Goal: Communication & Community: Ask a question

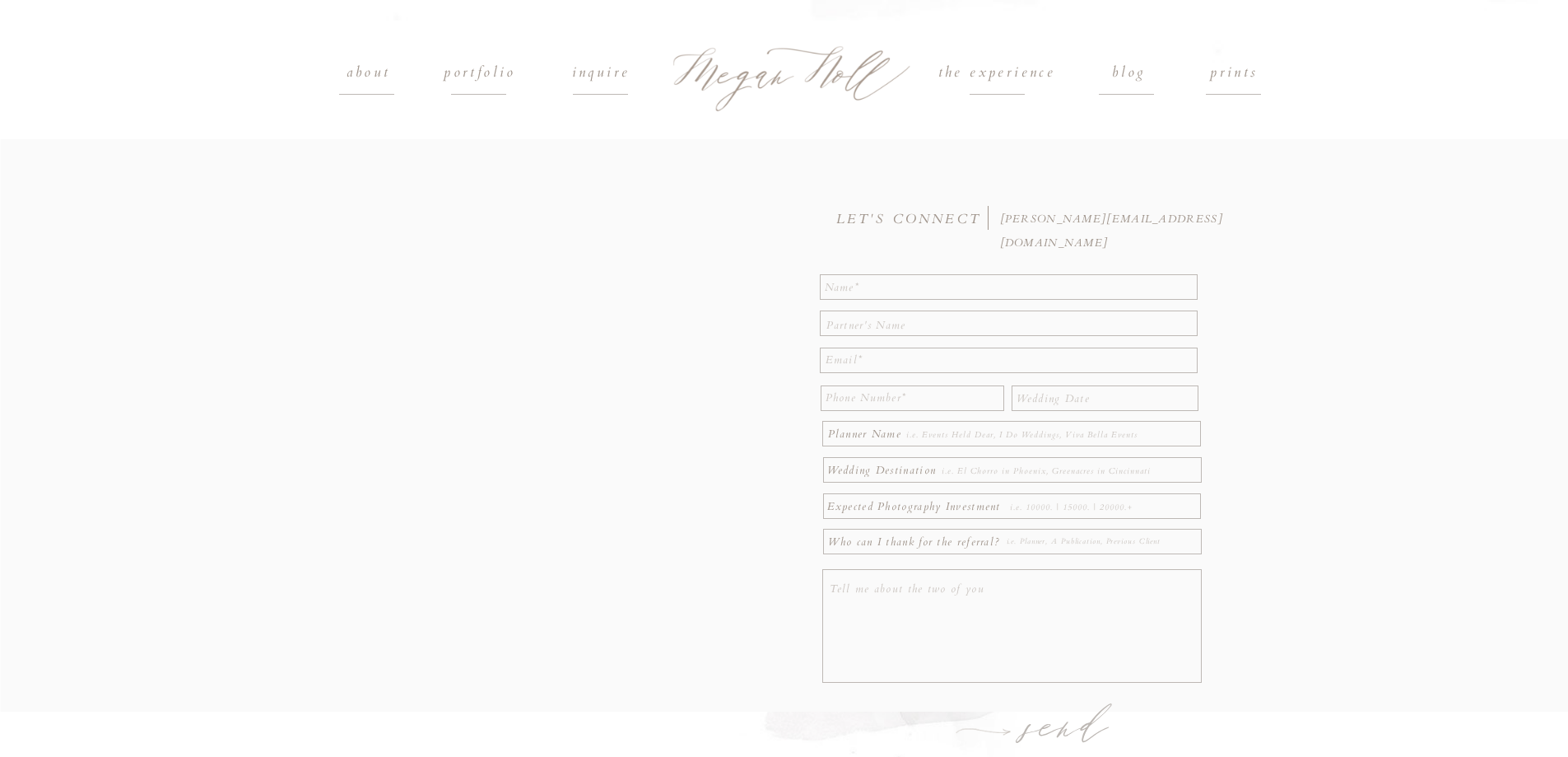
click at [901, 288] on textarea at bounding box center [1009, 286] width 370 height 21
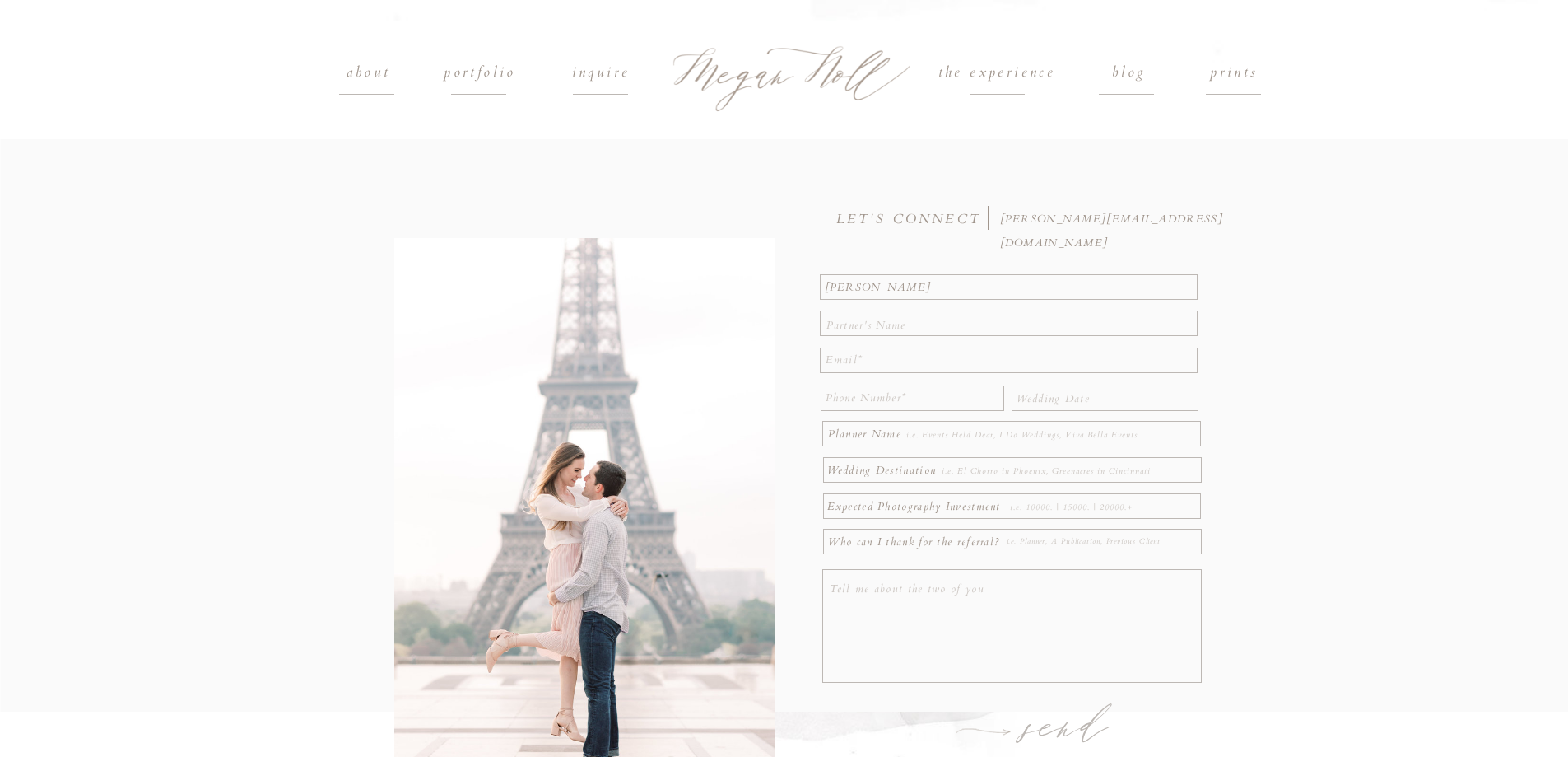
type textarea "[PERSON_NAME]"
click at [866, 321] on textarea at bounding box center [1010, 323] width 369 height 18
type textarea "na"
click at [866, 360] on textarea at bounding box center [1011, 360] width 371 height 24
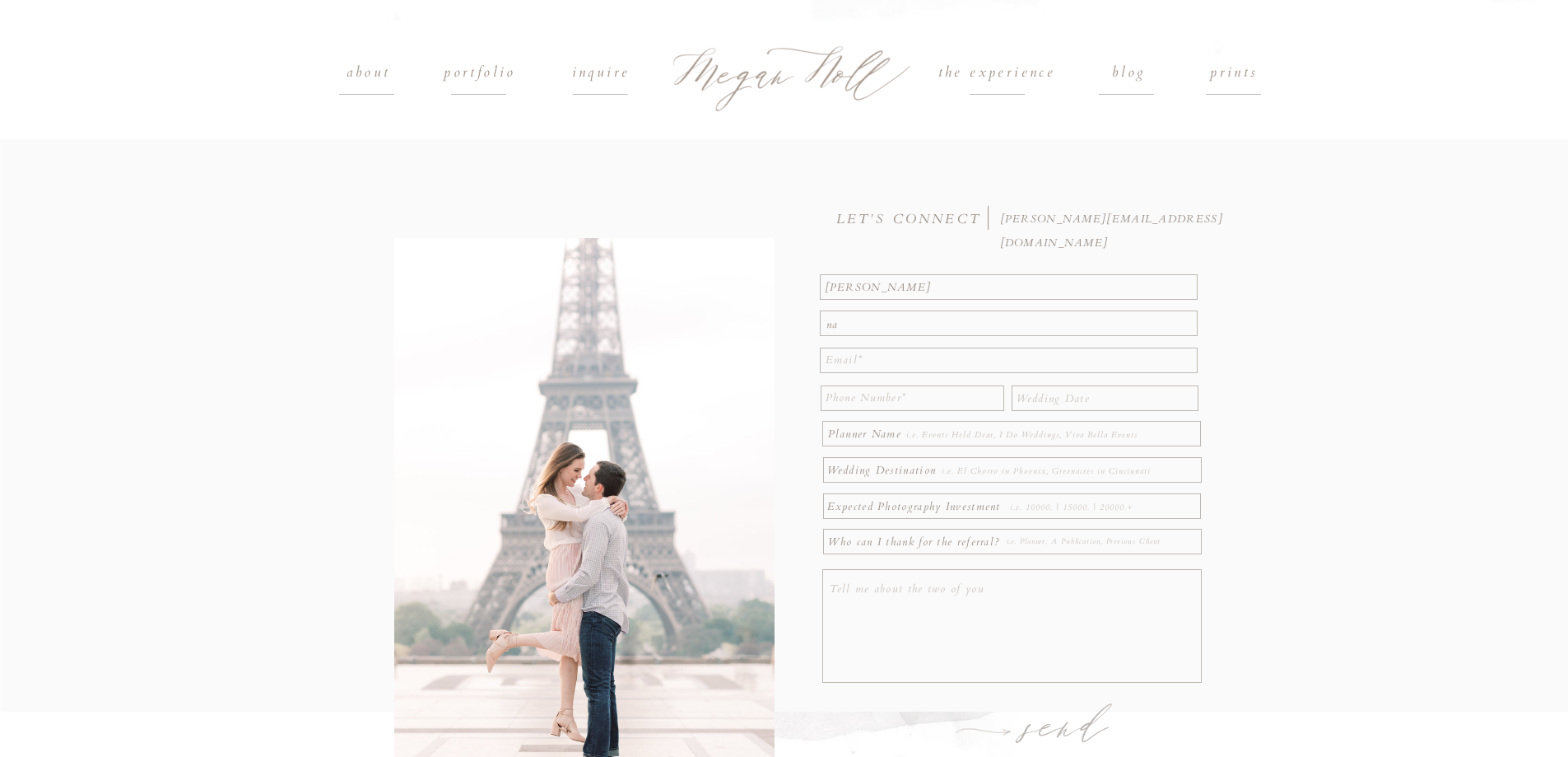
paste textarea "[EMAIL_ADDRESS][DOMAIN_NAME]"
click at [859, 360] on textarea "[EMAIL_ADDRESS][DOMAIN_NAME]" at bounding box center [1011, 360] width 371 height 24
paste textarea "[EMAIL_ADDRESS][DOMAIN_NAME]"
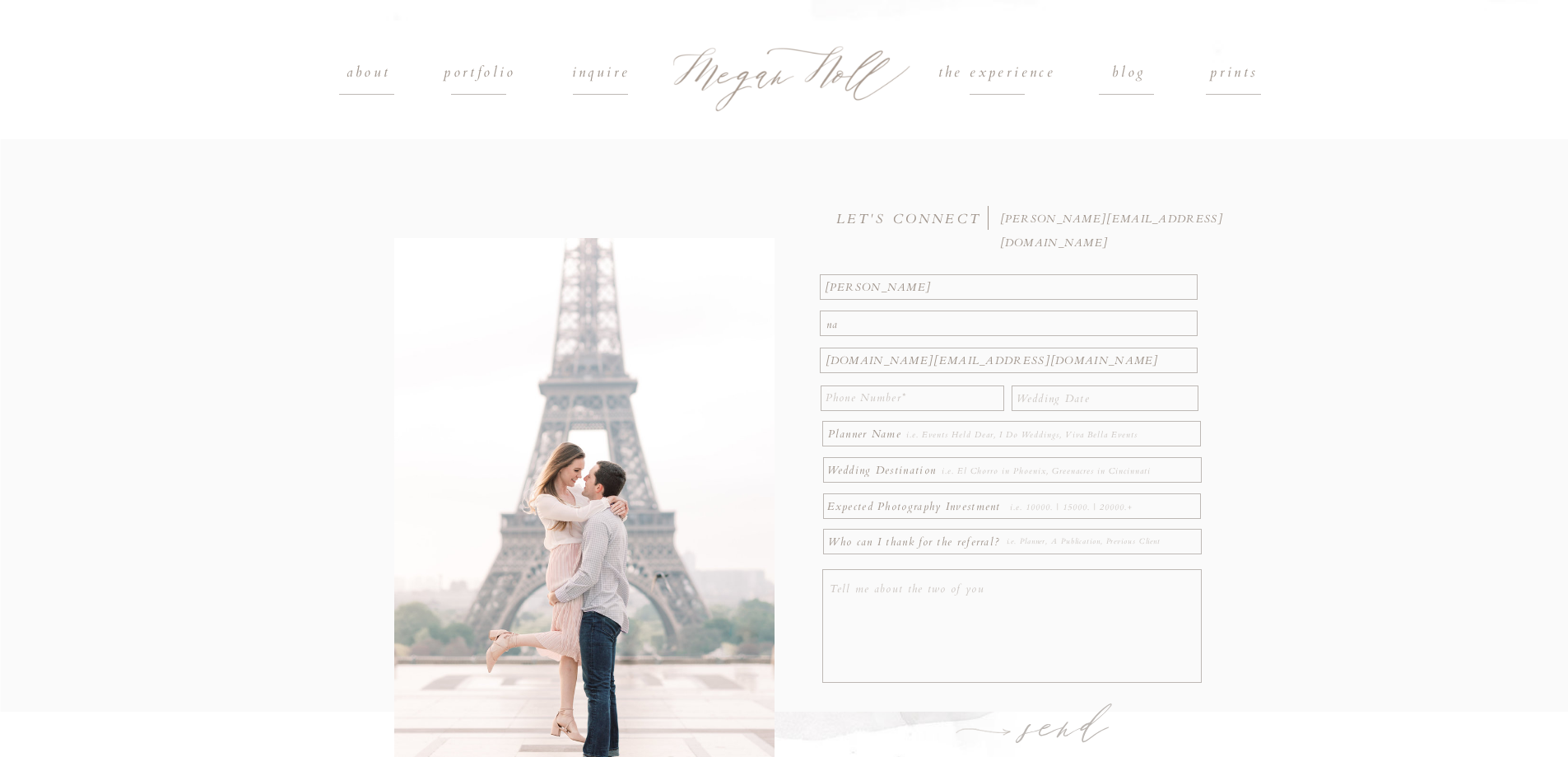
click at [871, 356] on textarea "[EMAIL_ADDRESS][DOMAIN_NAME] [DOMAIN_NAME][EMAIL_ADDRESS][DOMAIN_NAME]" at bounding box center [1011, 360] width 371 height 24
type textarea "[EMAIL_ADDRESS][DOMAIN_NAME] [DOMAIN_NAME][EMAIL_ADDRESS][DOMAIN_NAME]"
click at [871, 410] on div at bounding box center [912, 398] width 184 height 26
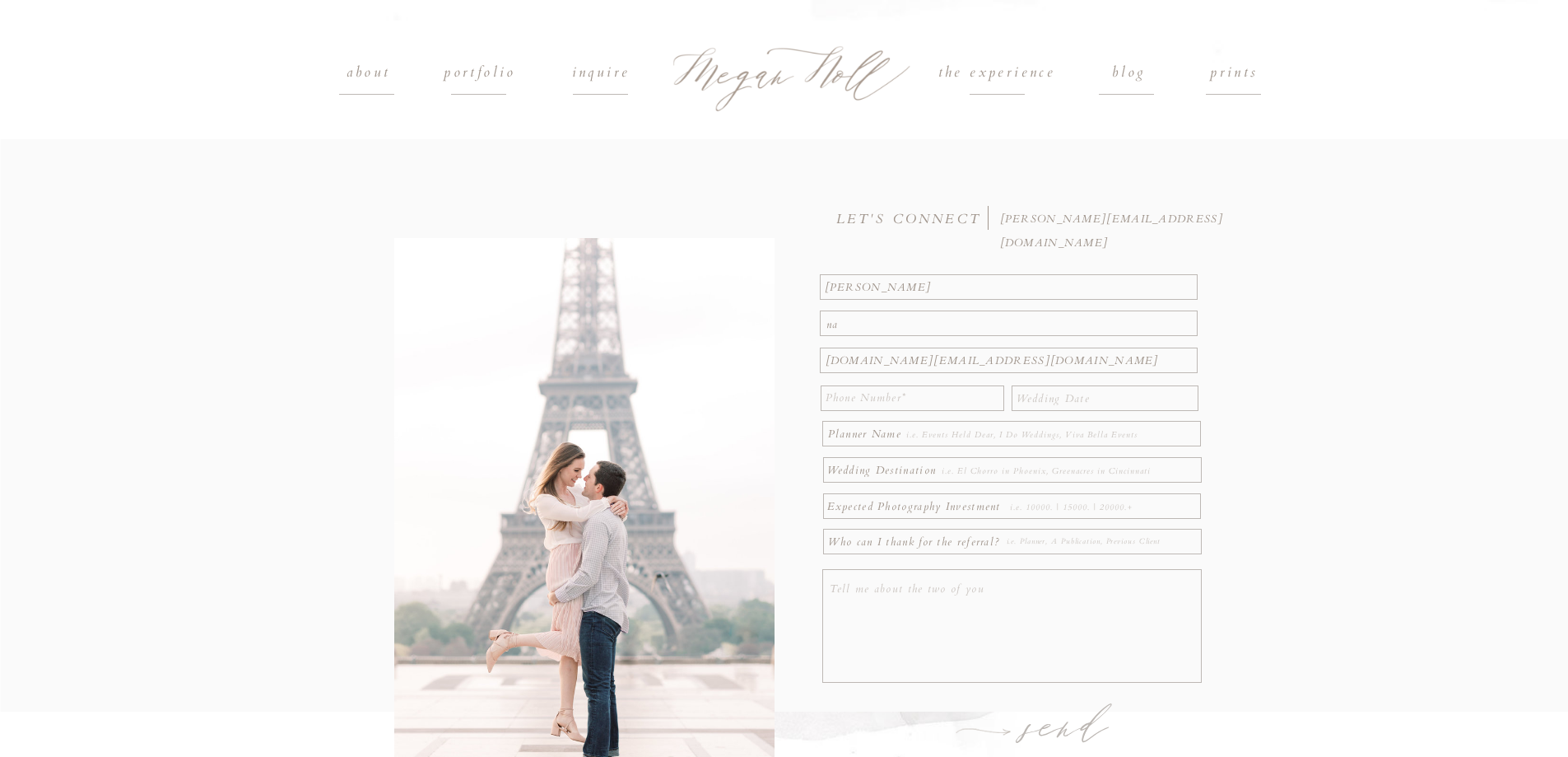
click at [868, 403] on textarea at bounding box center [912, 398] width 173 height 24
paste textarea "[PHONE_NUMBER]"
type textarea "[PHONE_NUMBER]"
click at [1047, 403] on textarea at bounding box center [1106, 396] width 180 height 18
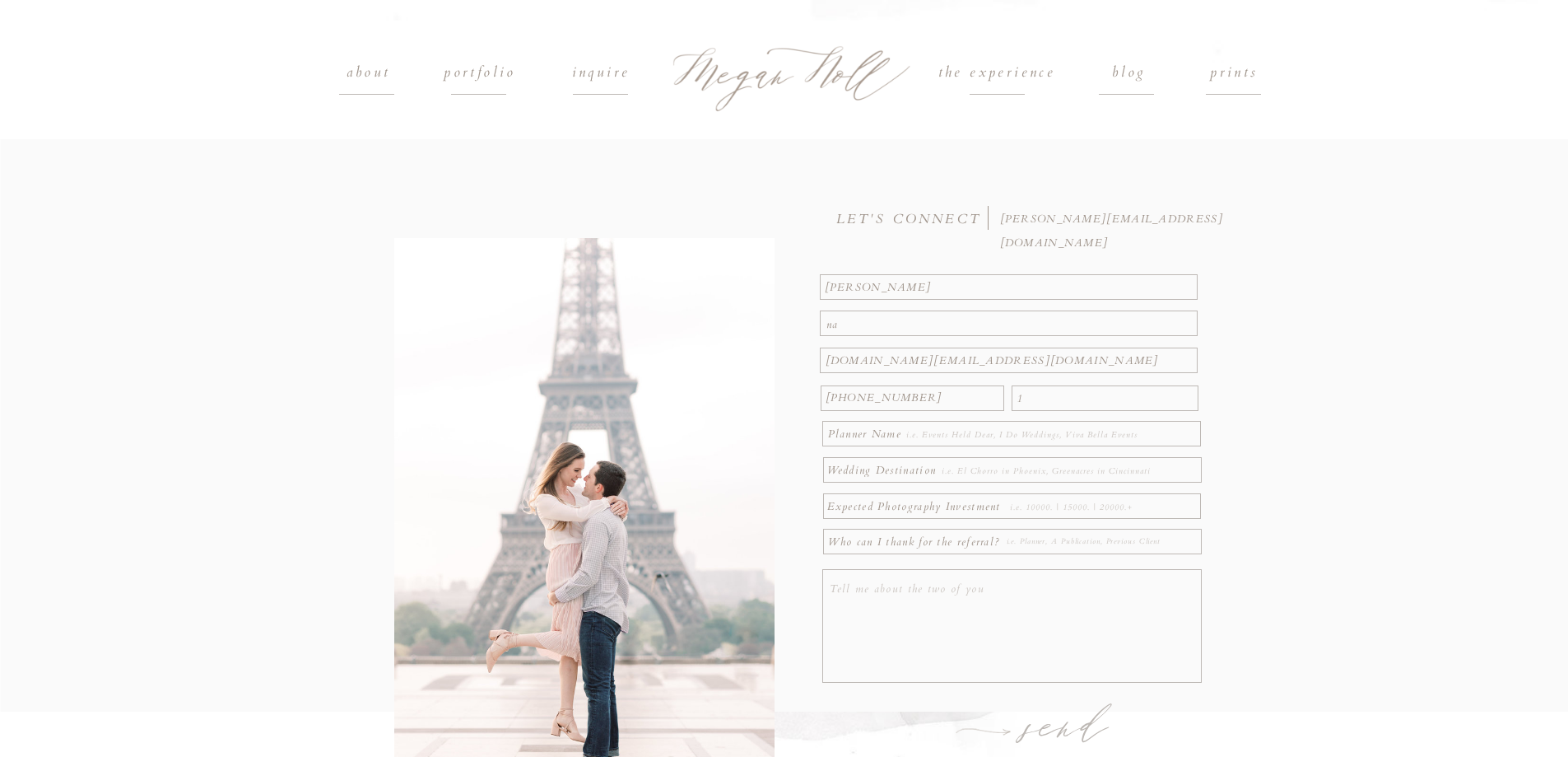
scroll to position [1, 0]
type textarea "[DATE]"
click at [1009, 425] on div at bounding box center [1011, 433] width 379 height 26
click at [971, 425] on div "send Who can I thank for the referral? Expected Photography Investment Wedding …" at bounding box center [784, 479] width 988 height 685
type textarea "na"
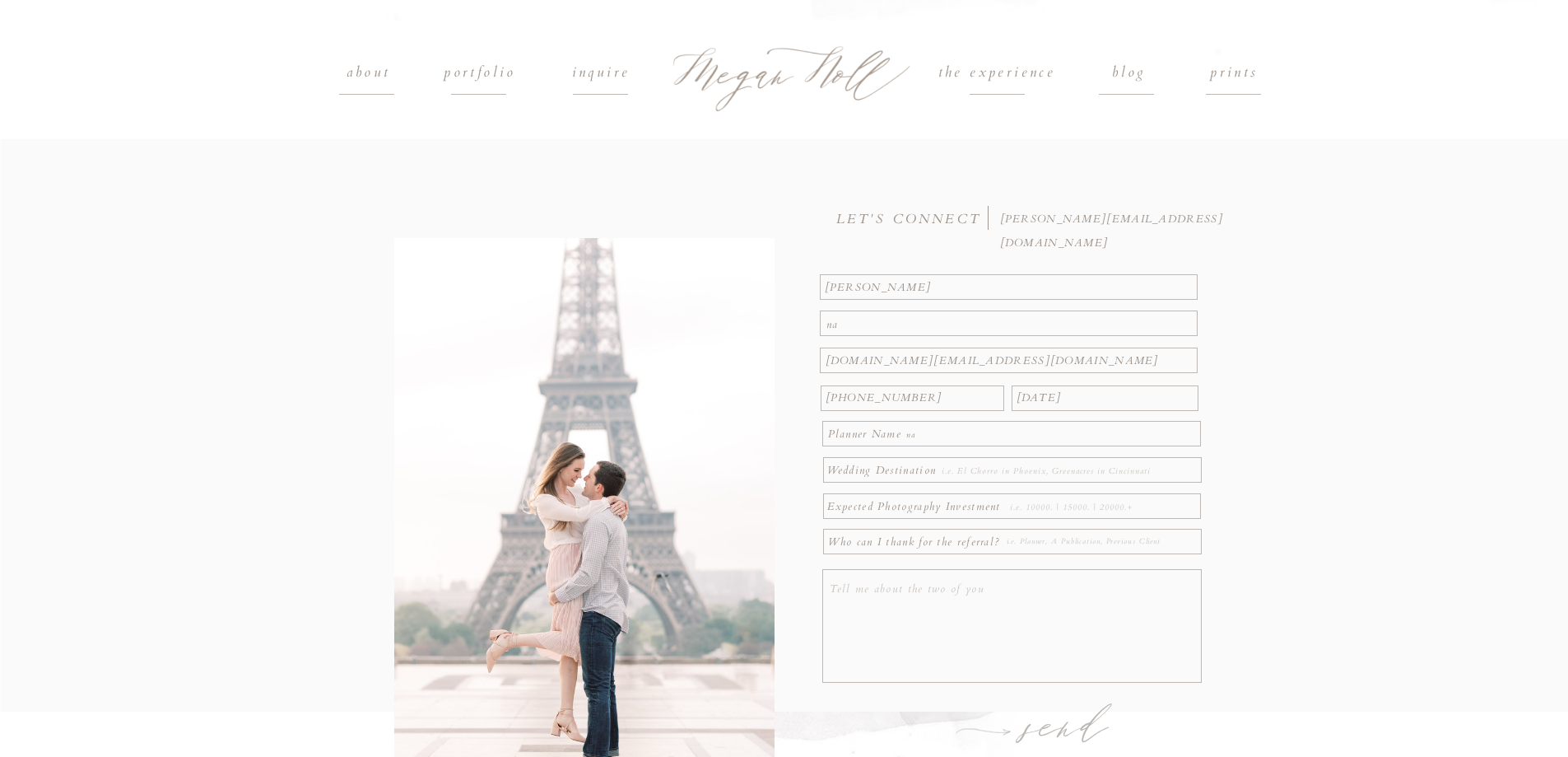
click at [978, 473] on textarea at bounding box center [1060, 471] width 236 height 18
type textarea "b"
type textarea "na"
click at [1030, 507] on textarea at bounding box center [1104, 508] width 187 height 18
type textarea "5000"
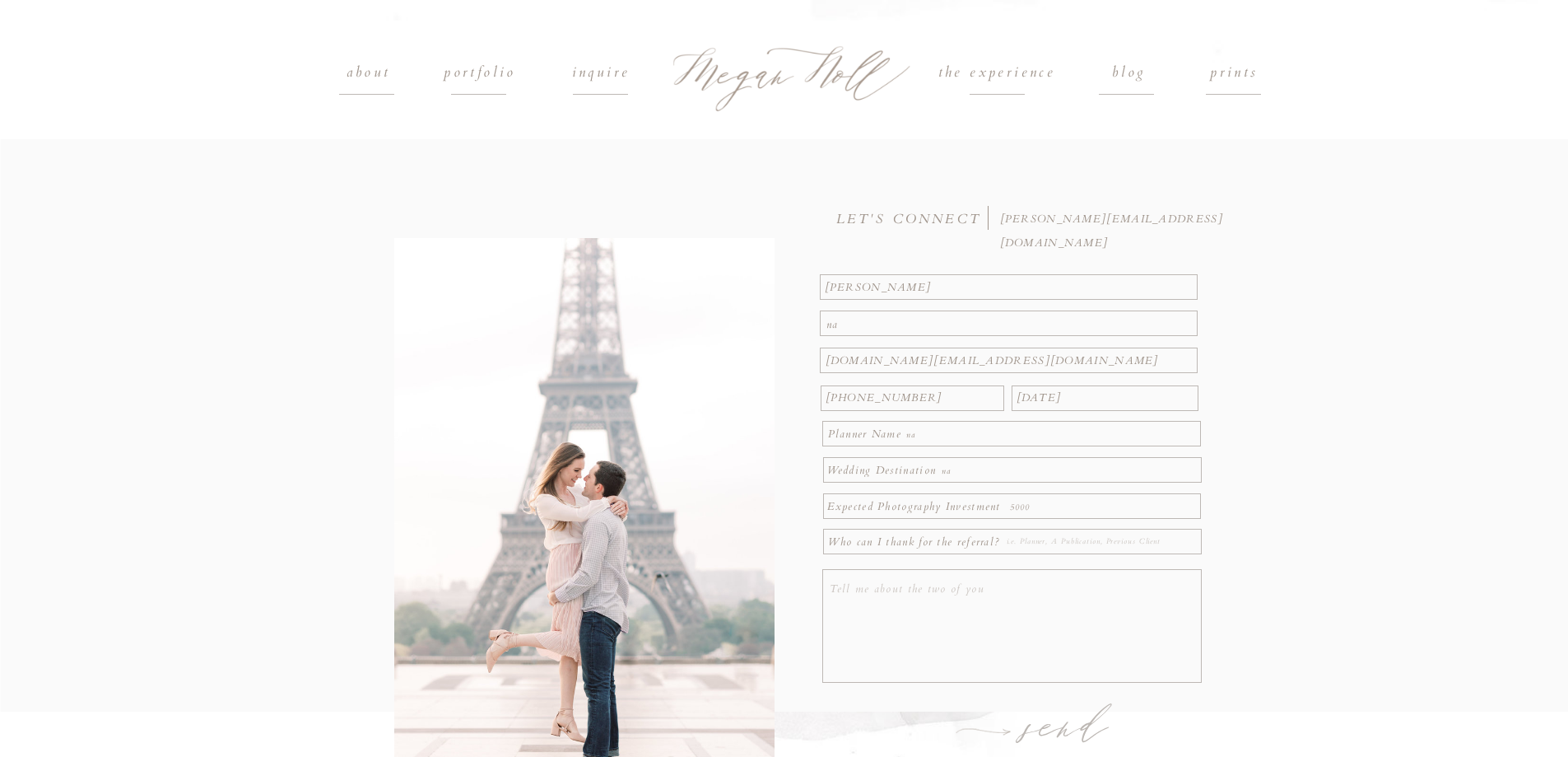
click at [1048, 540] on textarea at bounding box center [1101, 543] width 190 height 18
type textarea "google"
click at [1014, 610] on textarea at bounding box center [1014, 627] width 370 height 101
paste textarea "Hi There, Hope you are doing well. We are a team of experienced Video Editors w…"
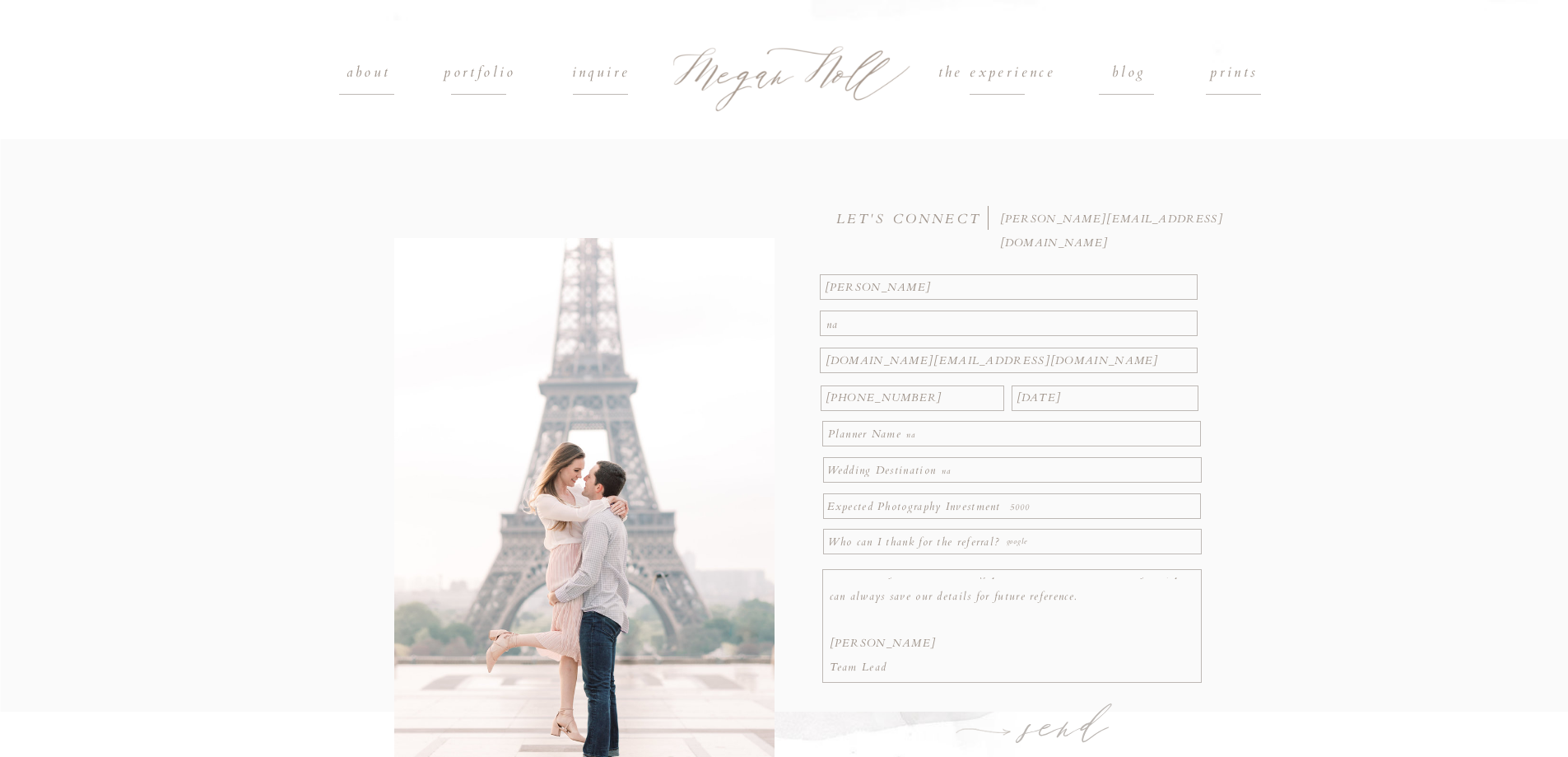
click at [937, 650] on textarea "Hi There, Hope you are doing well. We are a team of experienced Video Editors w…" at bounding box center [1014, 627] width 370 height 101
drag, startPoint x: 917, startPoint y: 599, endPoint x: 917, endPoint y: 539, distance: 60.0
click at [917, 539] on div "send Hi There, Hope you are doing well. We are a team of experienced Video Edit…" at bounding box center [784, 479] width 988 height 685
click at [862, 605] on textarea "Hi There, Hope you are doing well. We are a team of experienced Video Editors w…" at bounding box center [1014, 627] width 370 height 101
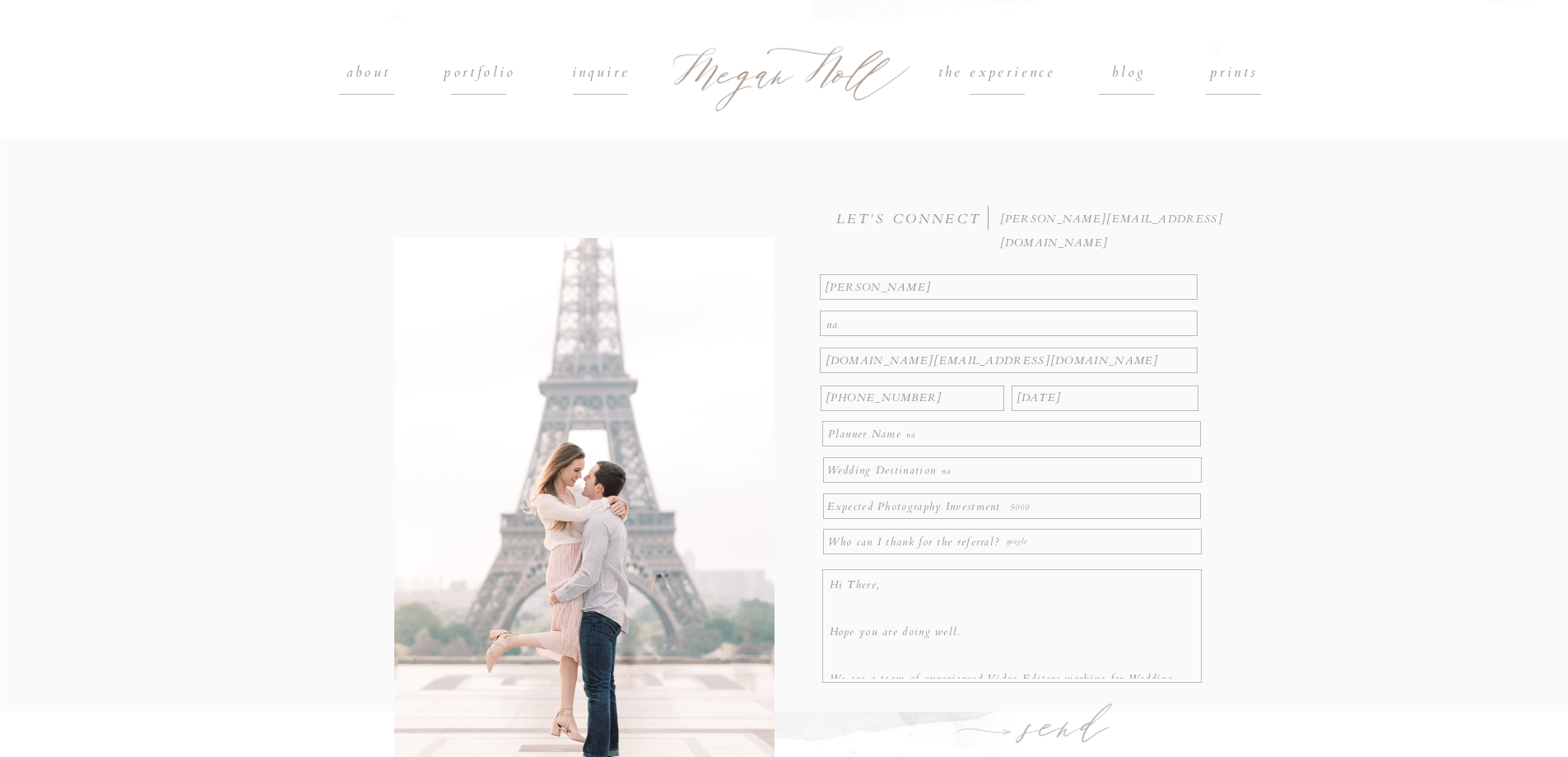
click at [862, 605] on textarea "Hi There, Hope you are doing well. We are a team of experienced Video Editors w…" at bounding box center [1014, 627] width 370 height 101
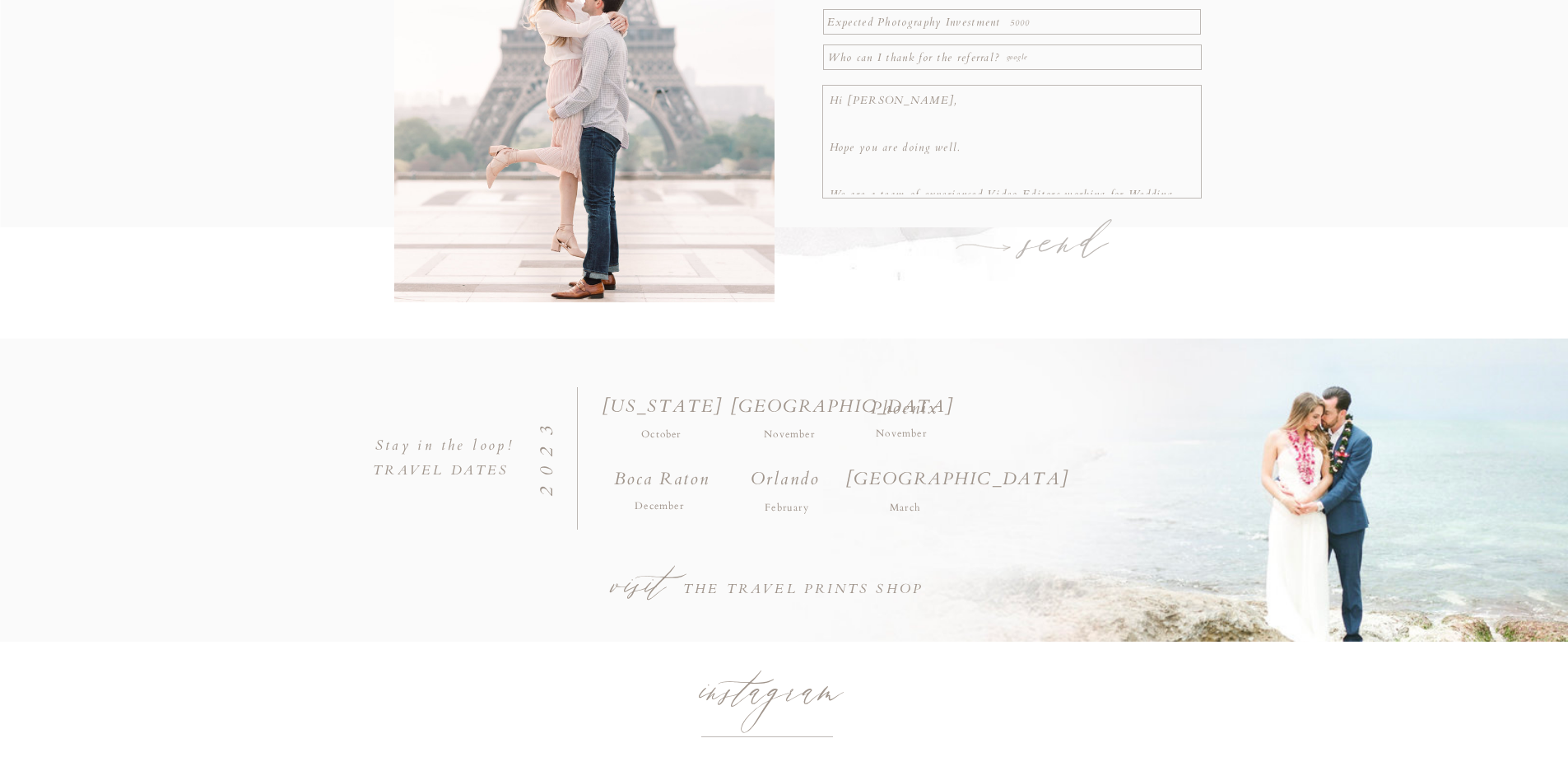
type textarea "Hi [PERSON_NAME], Hope you are doing well. We are a team of experienced Video E…"
click at [1055, 234] on h1 "send" at bounding box center [1068, 244] width 128 height 58
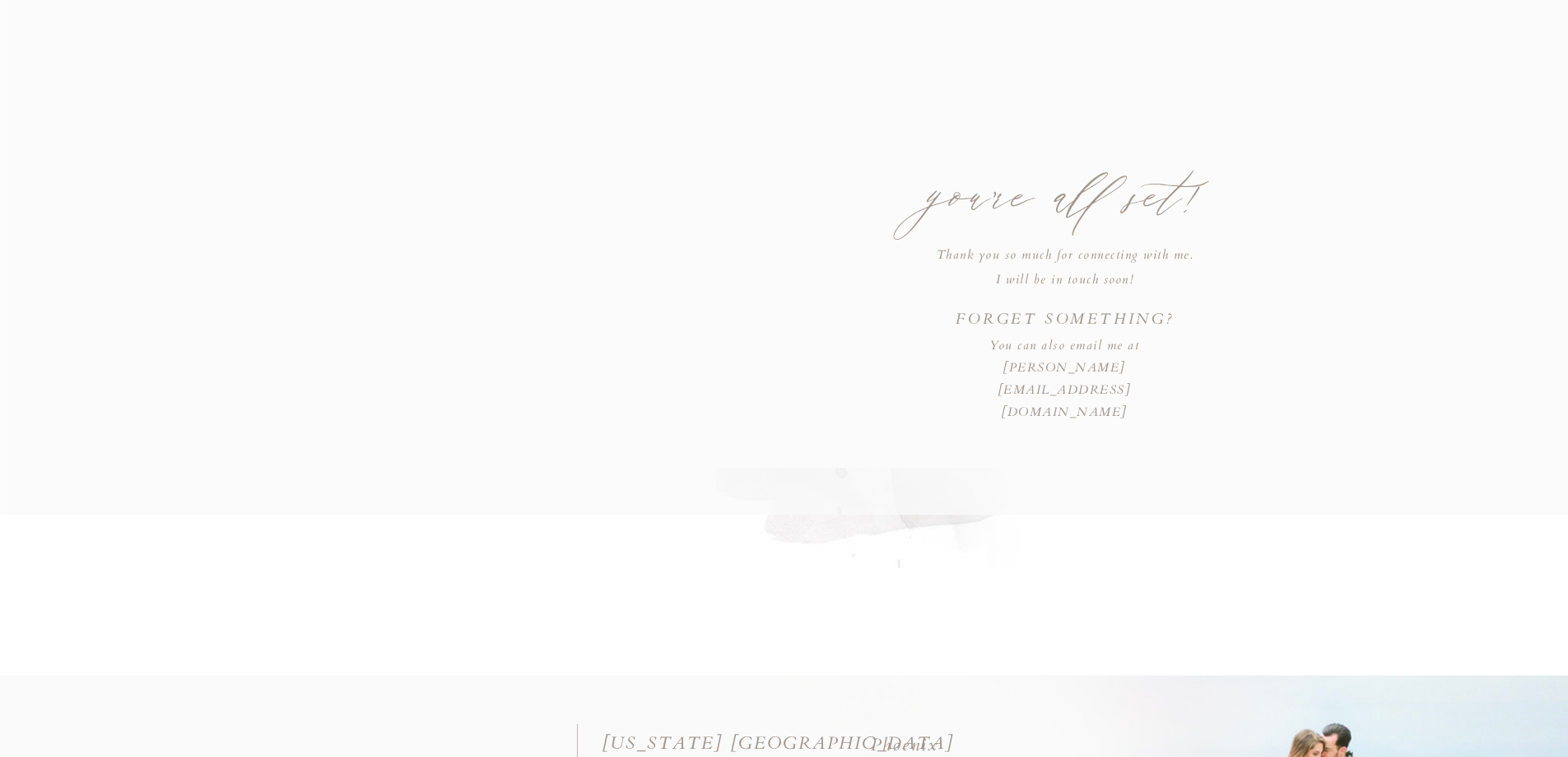
scroll to position [137, 0]
